Goal: Task Accomplishment & Management: Manage account settings

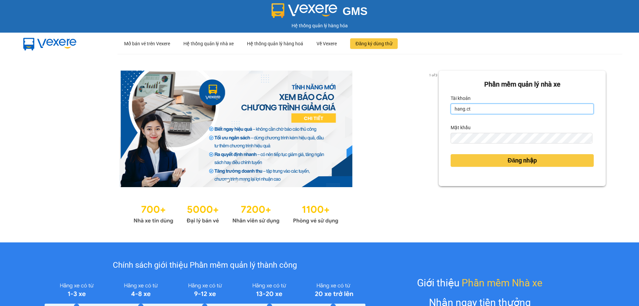
click at [468, 112] on input "hang.ct" at bounding box center [521, 108] width 143 height 11
type input "nguyenhoa.ct"
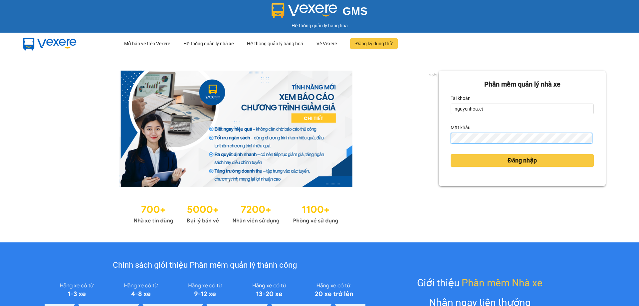
click at [445, 140] on div "Phần mềm quản lý nhà xe Tài khoản nguyenhoa.ct Mật khẩu Đăng nhập" at bounding box center [521, 128] width 167 height 115
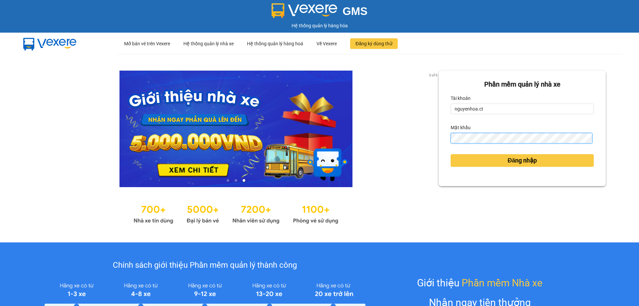
click at [450, 154] on button "Đăng nhập" at bounding box center [521, 160] width 143 height 13
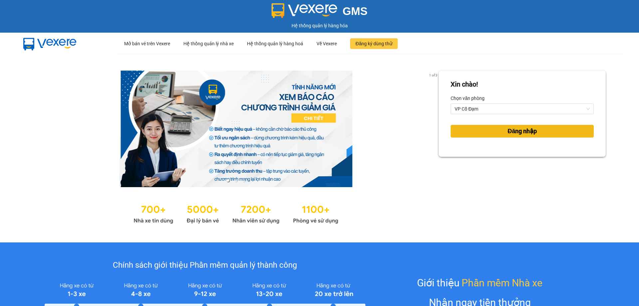
click at [511, 133] on span "Đăng nhập" at bounding box center [521, 130] width 29 height 9
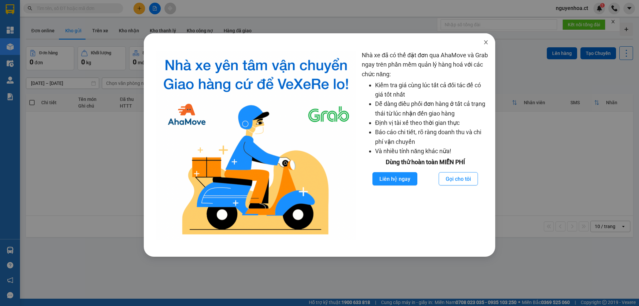
click at [482, 43] on span "Close" at bounding box center [485, 42] width 19 height 19
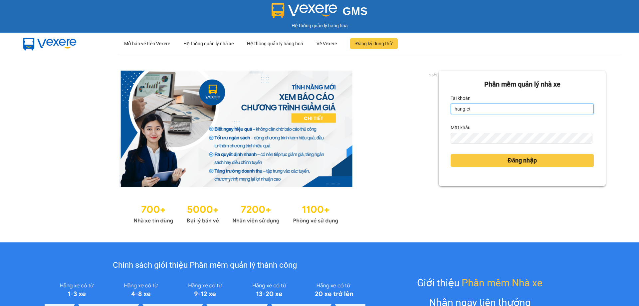
click at [483, 107] on input "hang.ct" at bounding box center [521, 108] width 143 height 11
type input "nguyenhoa.ct"
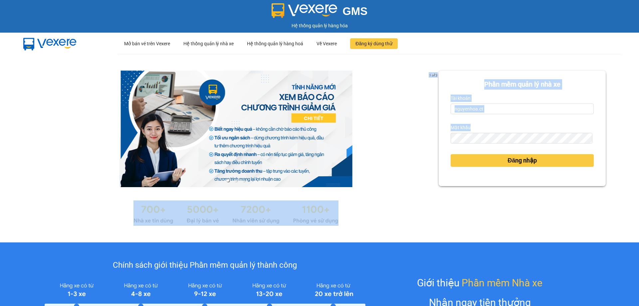
drag, startPoint x: 476, startPoint y: 132, endPoint x: 443, endPoint y: 139, distance: 33.7
click at [432, 138] on div "1 of 3 Phần mềm quản lý nhà xe Tài khoản nguyenhoa.ct Mật khẩu Đăng nhập" at bounding box center [319, 148] width 639 height 188
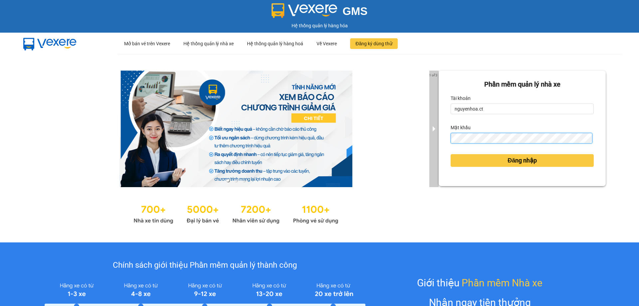
click at [427, 147] on div "1 of 3 Phần mềm quản lý nhà xe Tài khoản nguyenhoa.ct Mật khẩu Đăng nhập" at bounding box center [319, 148] width 639 height 188
click at [450, 154] on button "Đăng nhập" at bounding box center [521, 160] width 143 height 13
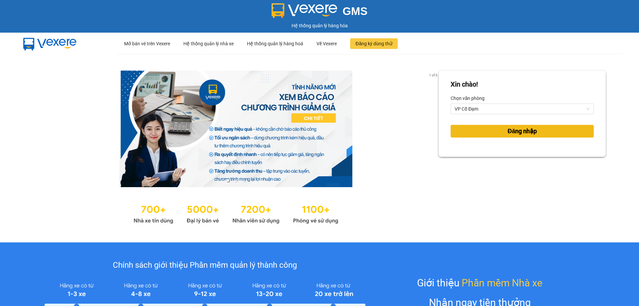
click at [539, 136] on button "Đăng nhập" at bounding box center [521, 131] width 143 height 13
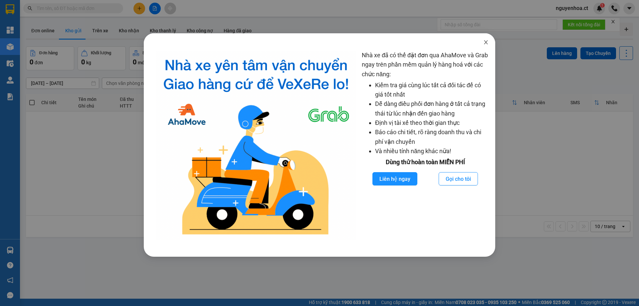
click at [488, 42] on icon "close" at bounding box center [485, 42] width 5 height 5
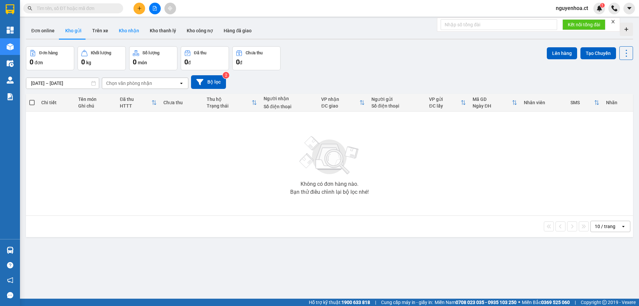
click at [126, 28] on button "Kho nhận" at bounding box center [128, 31] width 31 height 16
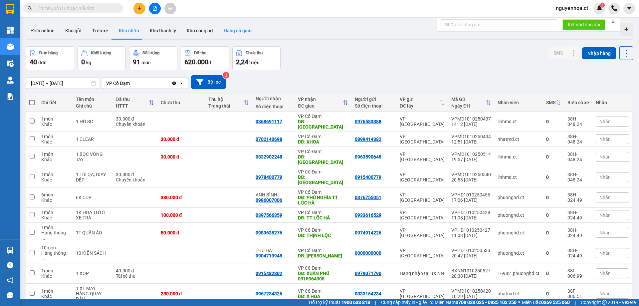
click at [237, 32] on button "Hàng đã giao" at bounding box center [237, 31] width 39 height 16
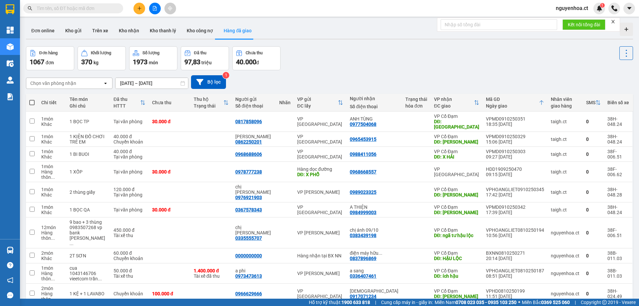
click at [99, 82] on div "Chọn văn phòng nhận" at bounding box center [64, 83] width 77 height 11
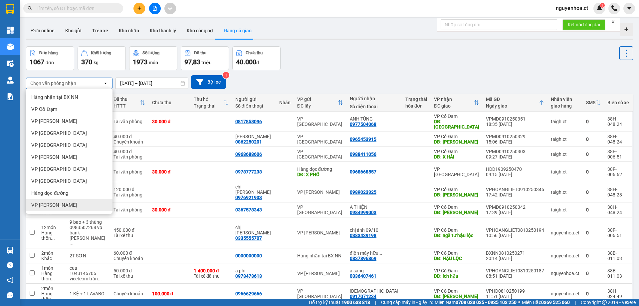
click at [50, 201] on div "VP [PERSON_NAME]" at bounding box center [69, 205] width 86 height 12
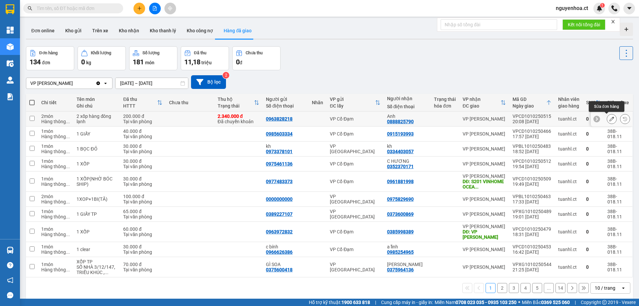
click at [609, 118] on icon at bounding box center [611, 118] width 5 height 5
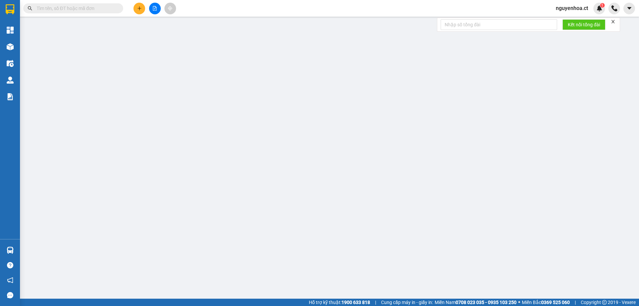
type input "0963828218"
type input "0888825790"
type input "Anh"
type input "2.340.000"
type input "0"
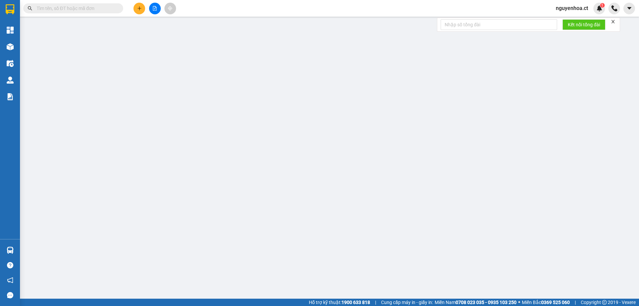
type input "200.000"
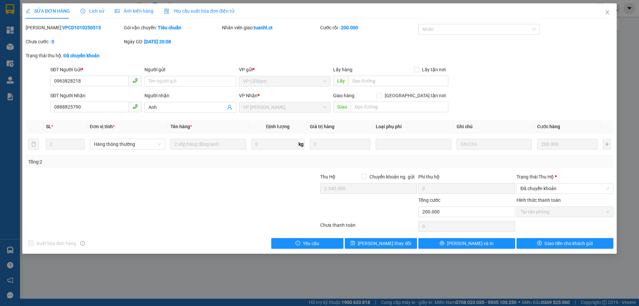
click at [98, 10] on span "Lịch sử" at bounding box center [92, 10] width 24 height 5
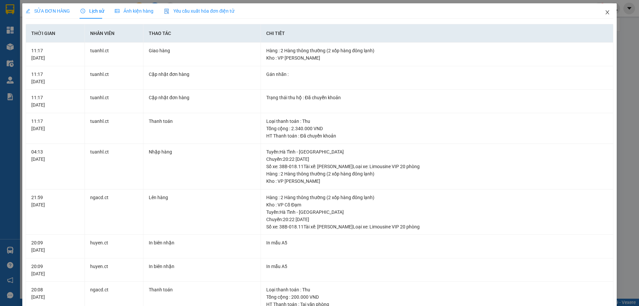
click at [605, 12] on span "Close" at bounding box center [607, 12] width 19 height 19
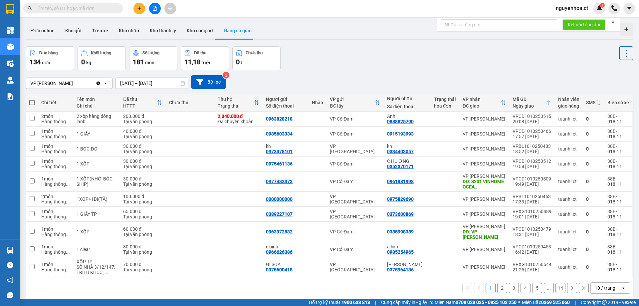
click at [499, 283] on button "2" at bounding box center [502, 288] width 10 height 10
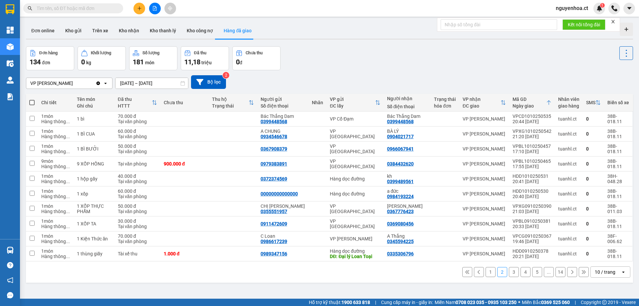
click at [511, 272] on button "3" at bounding box center [514, 272] width 10 height 10
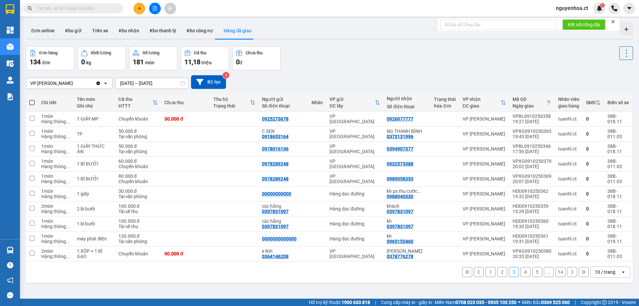
click at [520, 268] on button "4" at bounding box center [525, 272] width 10 height 10
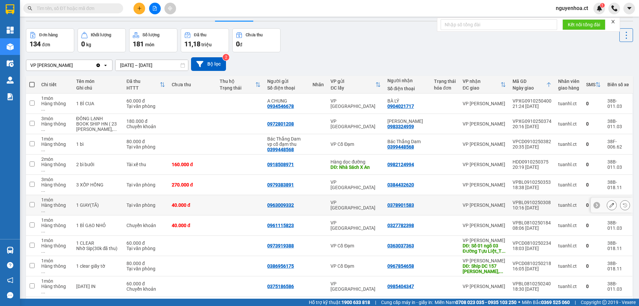
scroll to position [31, 0]
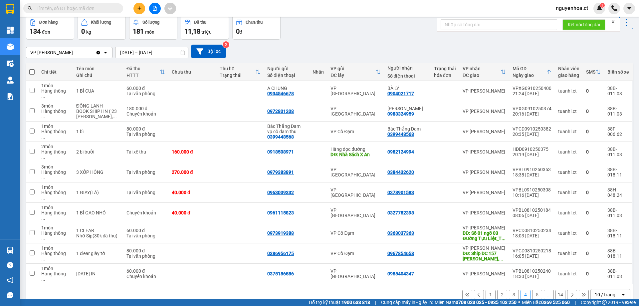
click at [534, 289] on button "5" at bounding box center [537, 294] width 10 height 10
